Goal: Find specific page/section: Find specific page/section

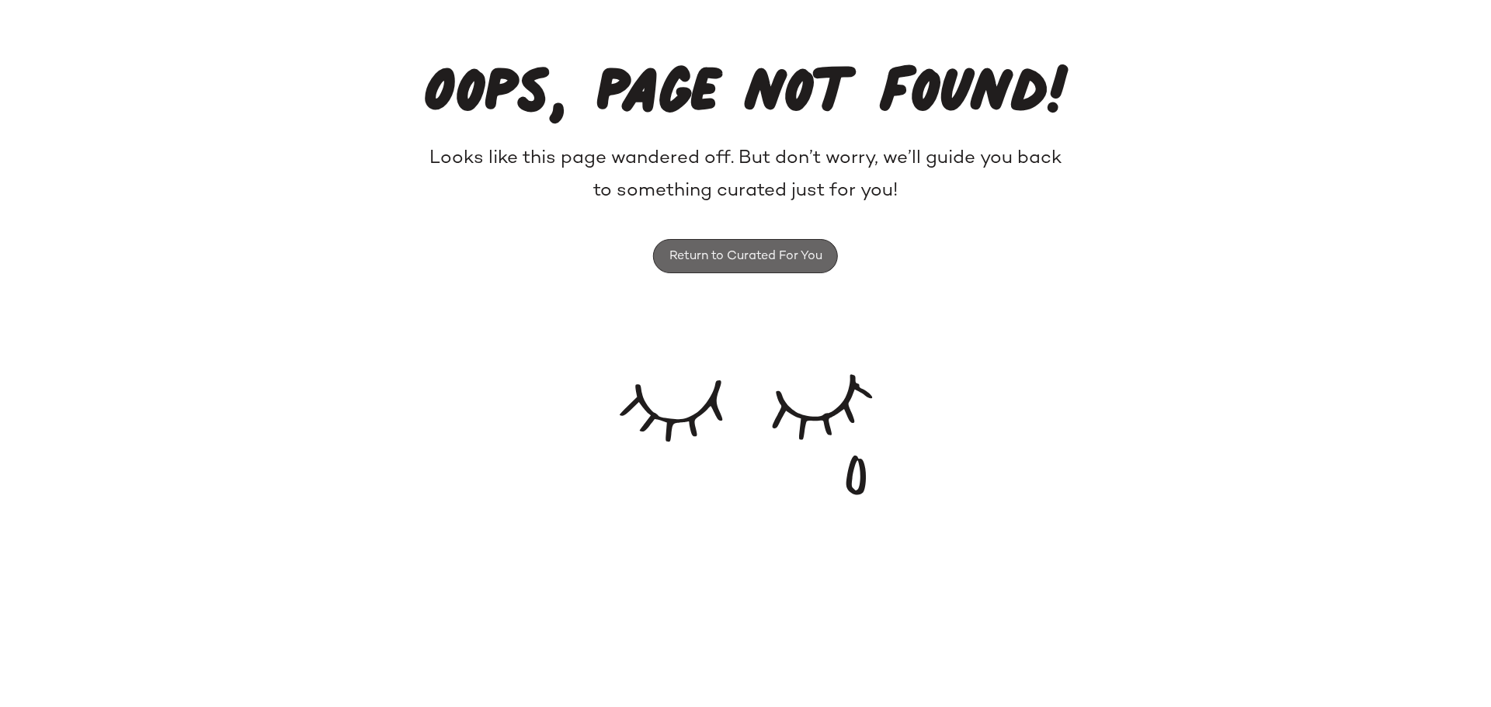
click at [747, 269] on button "Return to Curated For You" at bounding box center [745, 256] width 185 height 34
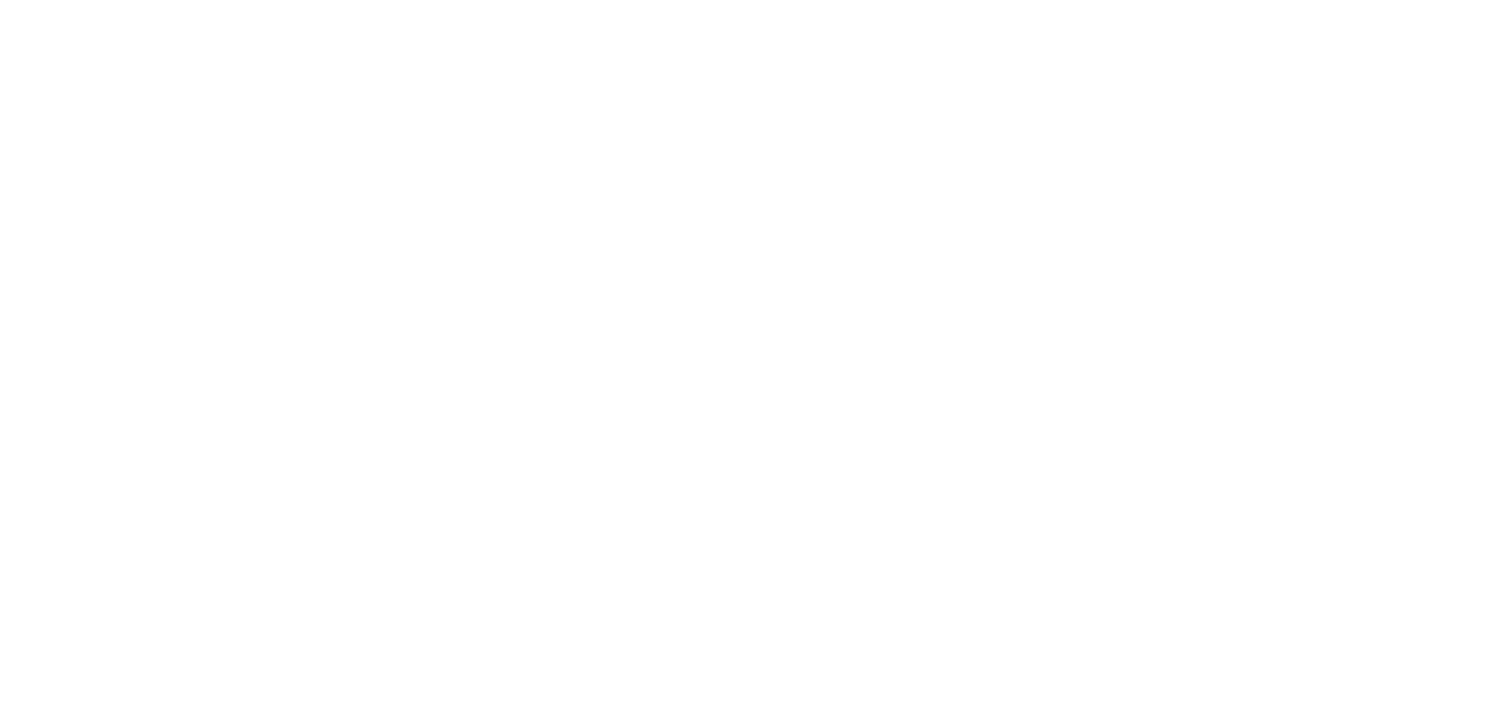
click at [747, 0] on html at bounding box center [745, 0] width 1491 height 0
